Goal: Task Accomplishment & Management: Manage account settings

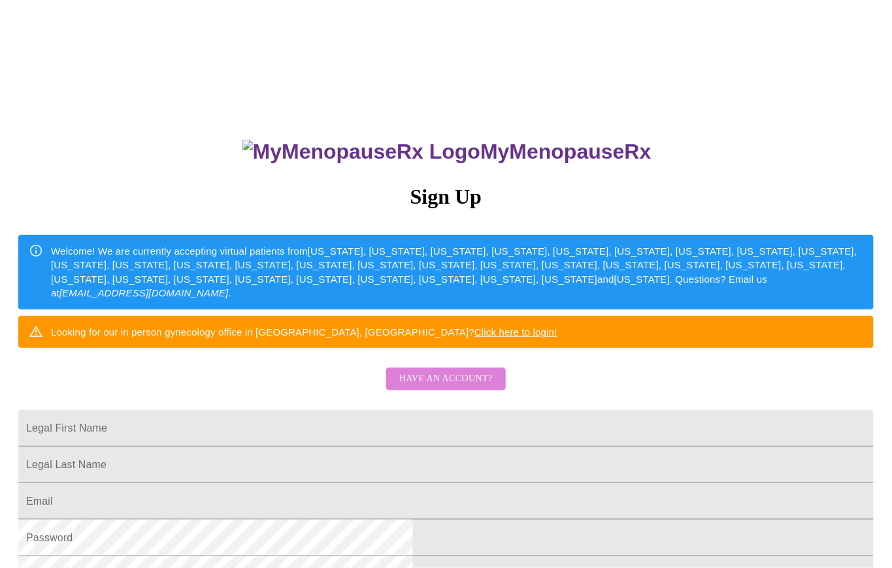
click at [463, 387] on span "Have an account?" at bounding box center [445, 379] width 93 height 16
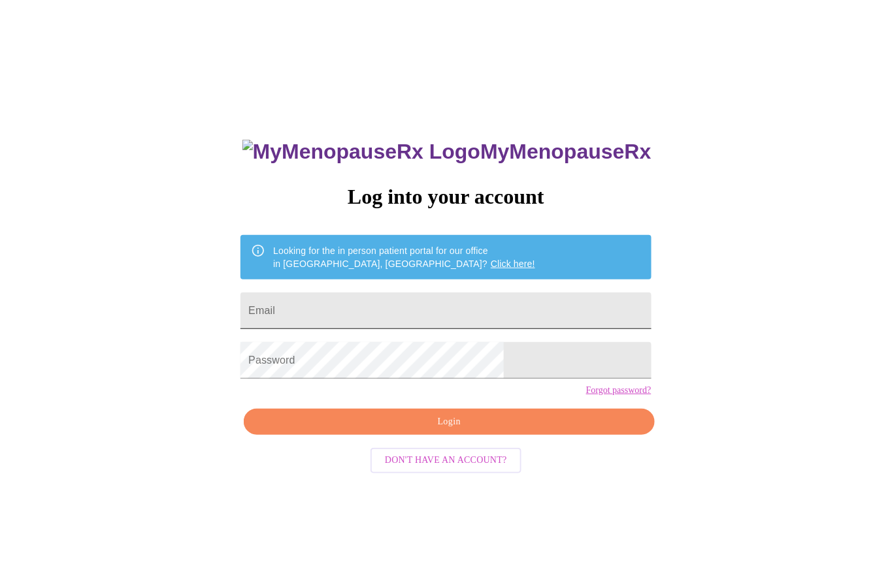
click at [339, 302] on input "Email" at bounding box center [445, 311] width 410 height 37
click at [351, 295] on input "Email" at bounding box center [445, 311] width 410 height 37
click at [431, 310] on input "Email" at bounding box center [445, 311] width 410 height 37
click at [363, 303] on input "Email" at bounding box center [445, 311] width 410 height 37
type input "n"
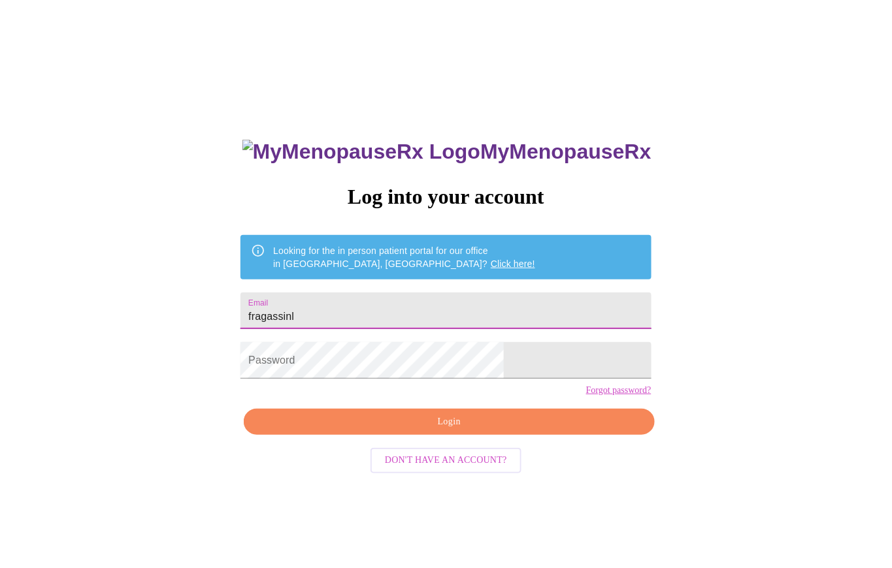
click at [386, 307] on input "fragassinl" at bounding box center [445, 311] width 410 height 37
type input "fragassinl@gmail"
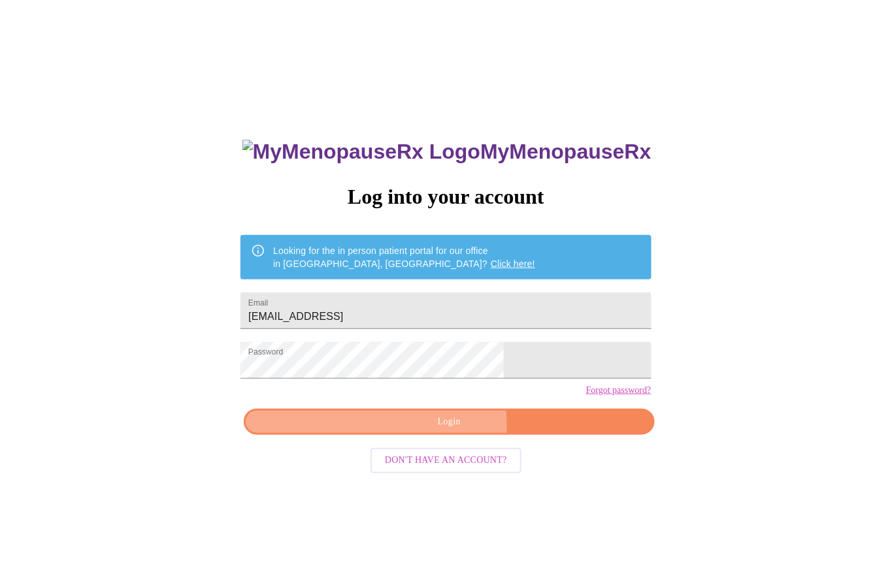
click at [446, 431] on span "Login" at bounding box center [449, 422] width 380 height 16
click at [454, 431] on span "Login" at bounding box center [449, 422] width 380 height 16
click at [460, 431] on span "Login" at bounding box center [449, 422] width 380 height 16
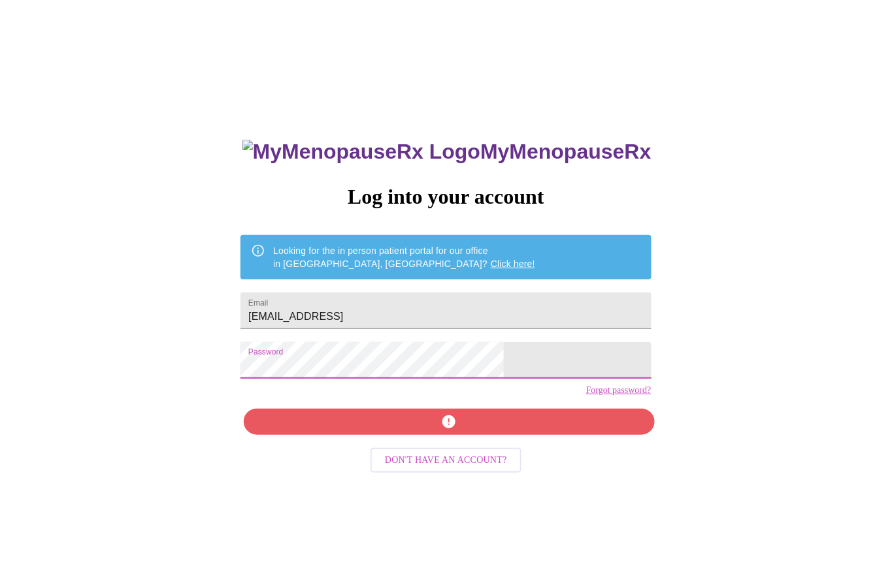
click at [283, 372] on div "MyMenopauseRx Log into your account Looking for the in person patient portal fo…" at bounding box center [445, 346] width 881 height 682
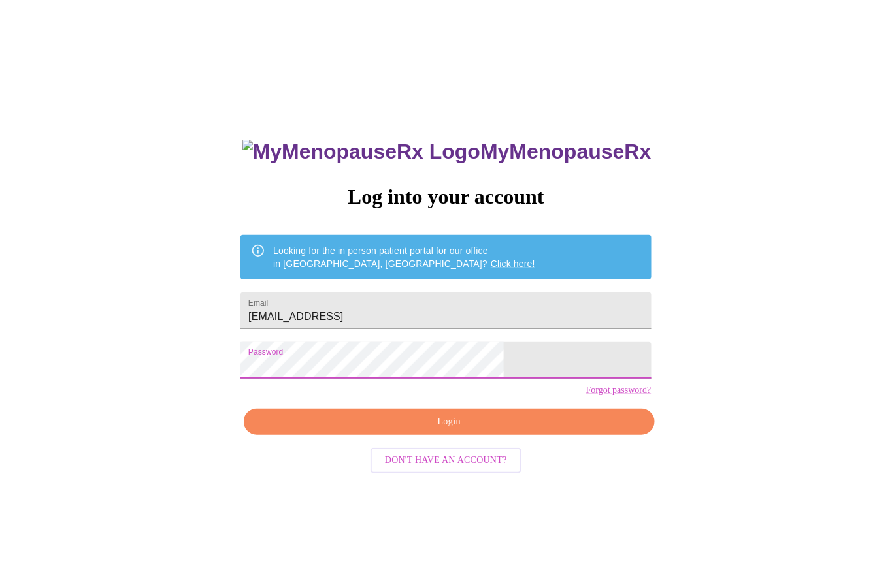
click at [352, 431] on span "Login" at bounding box center [449, 422] width 380 height 16
